Goal: Task Accomplishment & Management: Complete application form

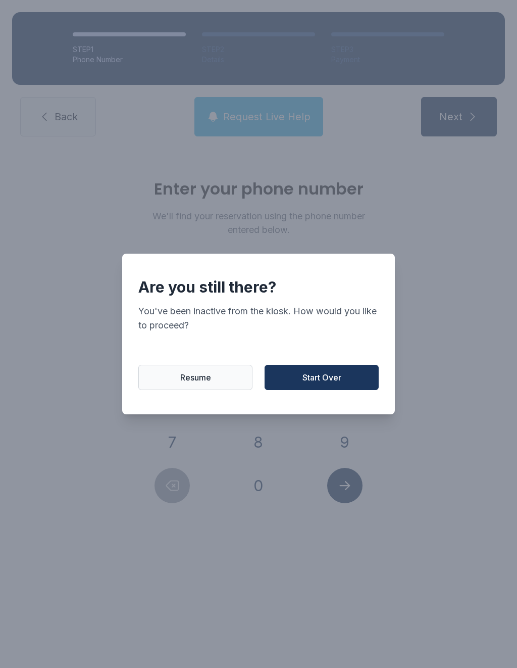
click at [204, 375] on button "Resume" at bounding box center [195, 377] width 114 height 25
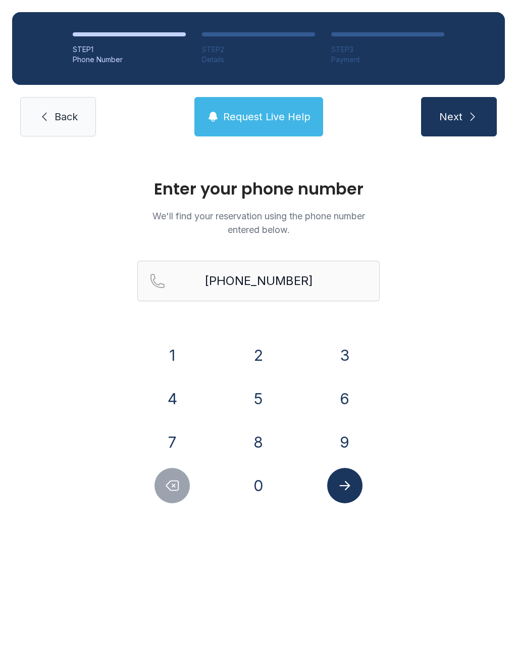
click at [169, 488] on icon "Delete number" at bounding box center [173, 486] width 12 height 10
click at [163, 487] on button "Delete number" at bounding box center [172, 485] width 35 height 35
click at [158, 484] on button "Delete number" at bounding box center [172, 485] width 35 height 35
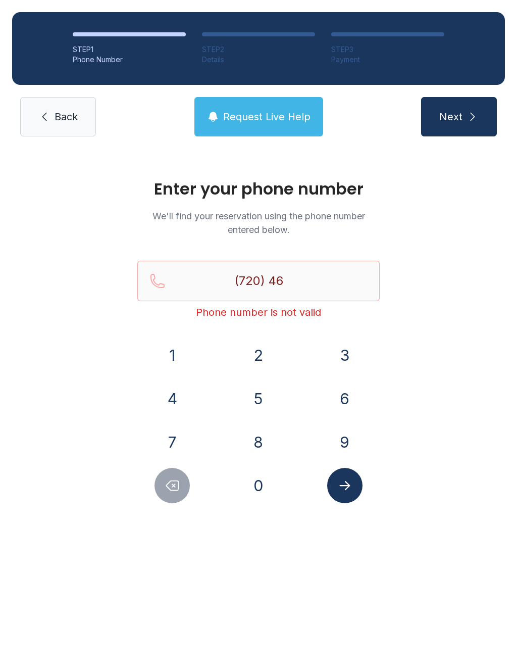
click at [158, 484] on button "Delete number" at bounding box center [172, 485] width 35 height 35
click at [164, 479] on button "Delete number" at bounding box center [172, 485] width 35 height 35
click at [172, 469] on button "Delete number" at bounding box center [172, 485] width 35 height 35
type input "(7"
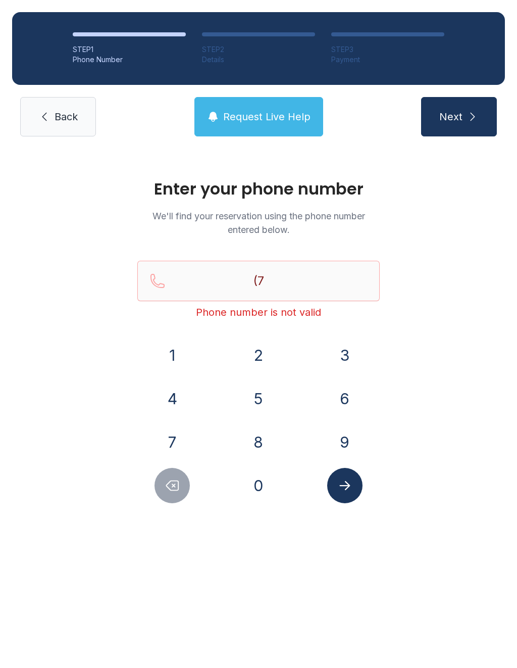
click at [171, 467] on div "1 2 3 4 5 6 7 8 9 0" at bounding box center [258, 420] width 242 height 166
click at [181, 470] on button "Delete number" at bounding box center [172, 485] width 35 height 35
click at [179, 468] on div at bounding box center [172, 485] width 70 height 35
click at [55, 112] on span "Back" at bounding box center [66, 117] width 23 height 14
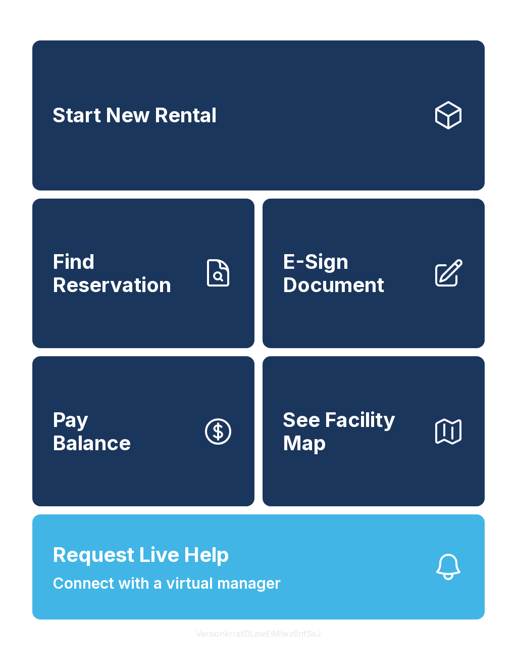
click at [93, 172] on link "Start New Rental" at bounding box center [258, 115] width 453 height 150
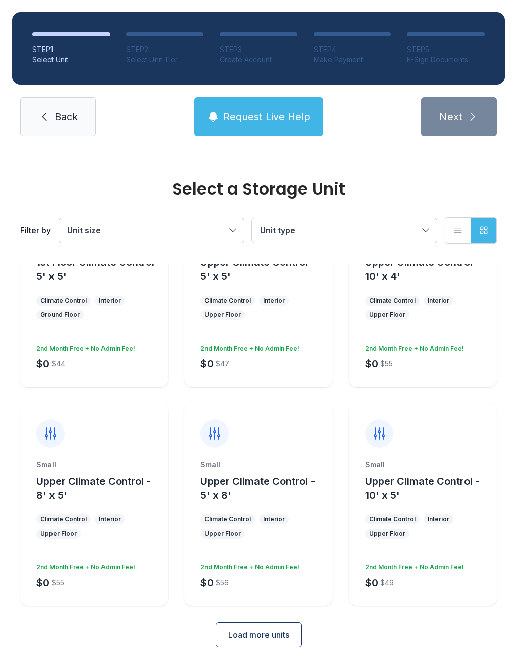
scroll to position [79, 0]
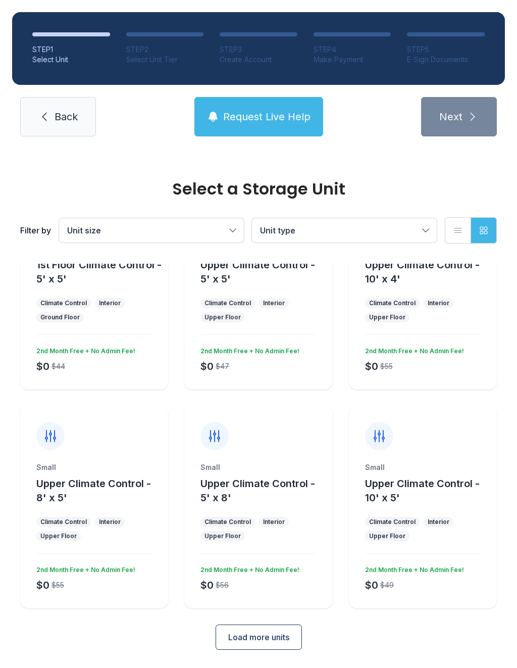
click at [284, 626] on button "Load more units" at bounding box center [259, 636] width 86 height 25
click at [64, 113] on span "Back" at bounding box center [66, 117] width 23 height 14
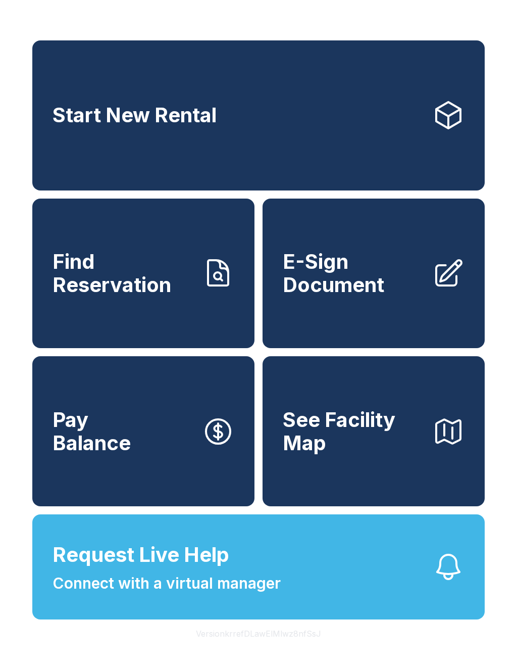
click at [350, 296] on span "E-Sign Document" at bounding box center [353, 273] width 141 height 46
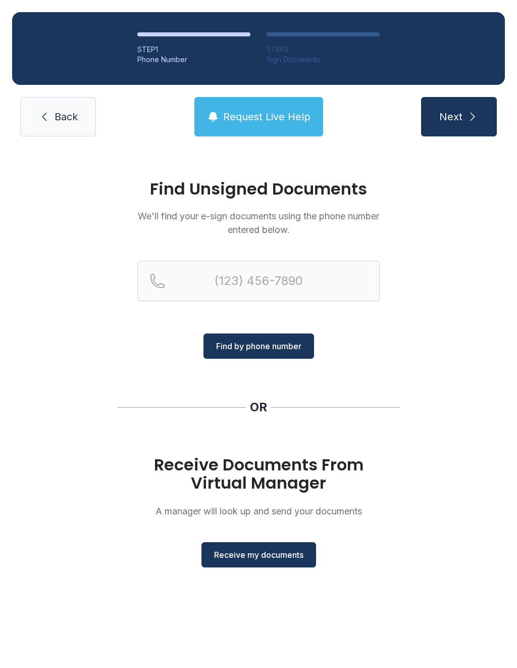
click at [243, 559] on span "Receive my documents" at bounding box center [258, 555] width 89 height 12
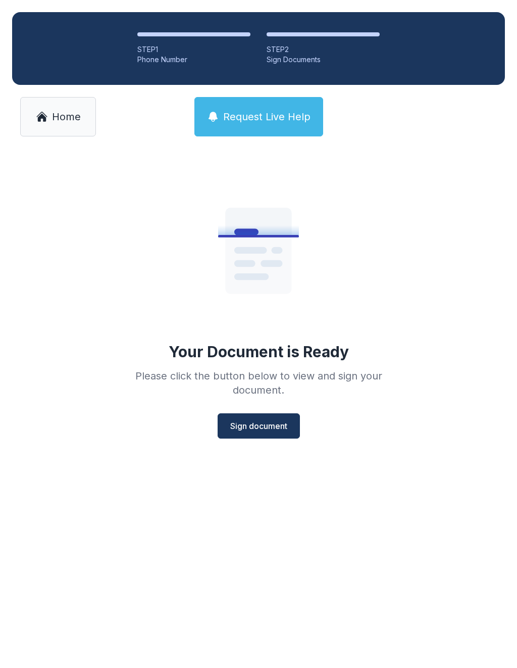
click at [268, 437] on button "Sign document" at bounding box center [259, 425] width 82 height 25
click at [66, 118] on span "Home" at bounding box center [66, 117] width 29 height 14
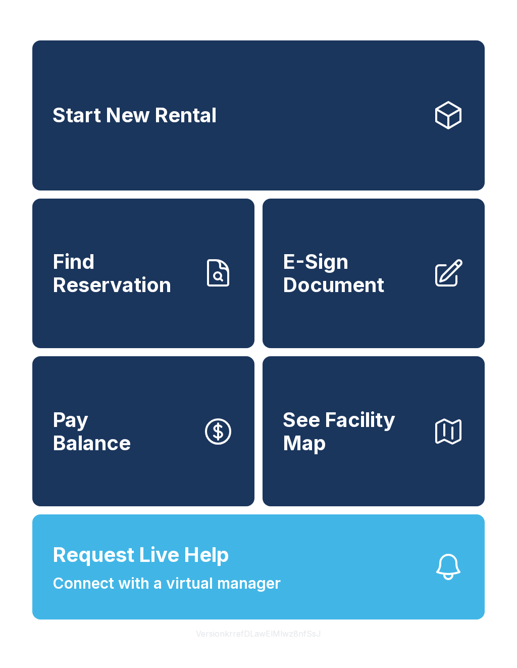
click at [384, 275] on span "E-Sign Document" at bounding box center [353, 273] width 141 height 46
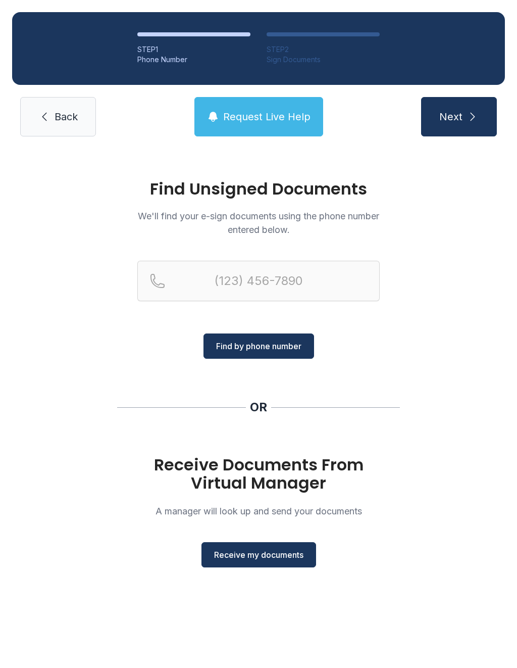
click at [269, 543] on button "Receive my documents" at bounding box center [259, 554] width 115 height 25
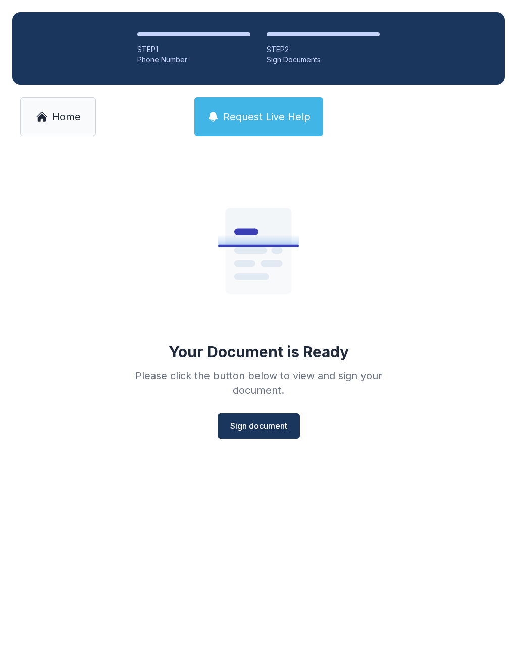
click at [270, 422] on span "Sign document" at bounding box center [258, 426] width 57 height 12
click at [158, 335] on div "Your Document is Ready Please click the button below to view and sign your docu…" at bounding box center [258, 304] width 291 height 270
click at [242, 122] on span "Request Live Help" at bounding box center [266, 117] width 87 height 14
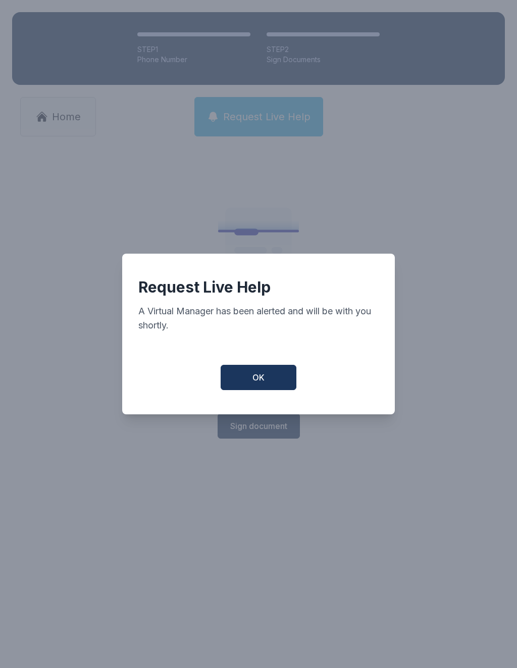
click at [254, 407] on div "Request Live Help A Virtual Manager has been alerted and will be with you short…" at bounding box center [258, 334] width 273 height 161
